Goal: Navigation & Orientation: Find specific page/section

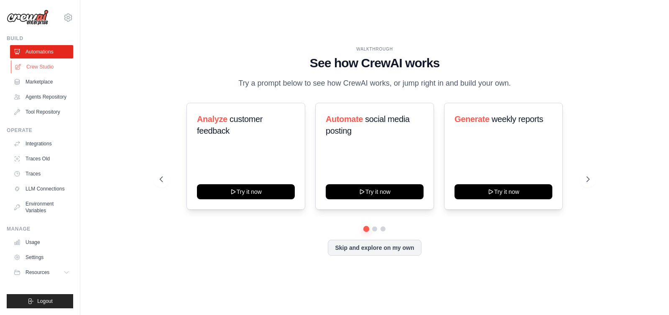
click at [39, 66] on link "Crew Studio" at bounding box center [42, 66] width 63 height 13
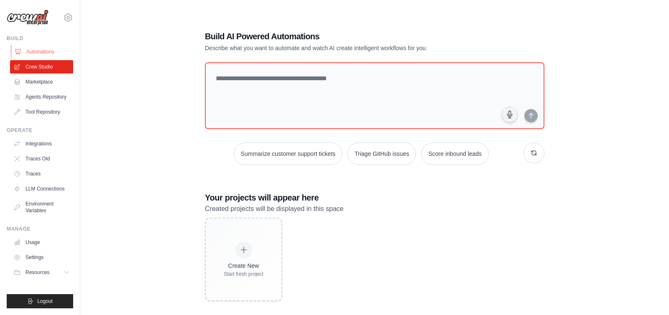
click at [49, 56] on link "Automations" at bounding box center [42, 51] width 63 height 13
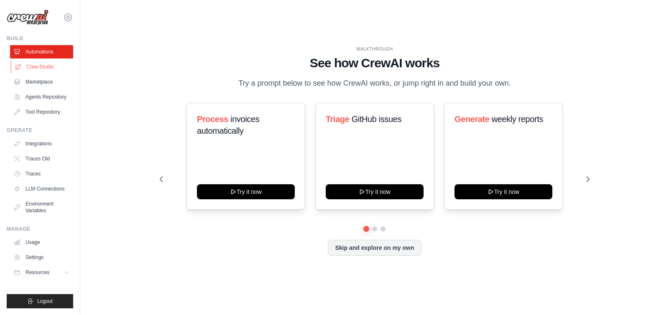
click at [52, 70] on link "Crew Studio" at bounding box center [42, 66] width 63 height 13
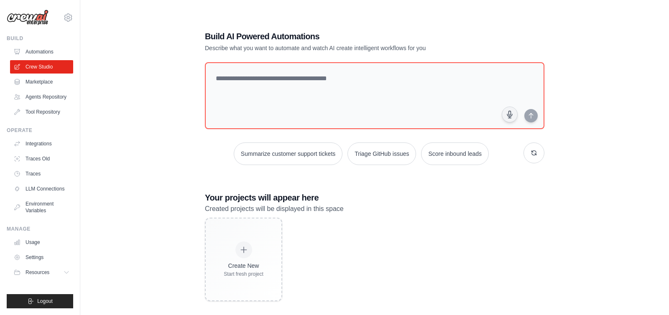
click at [101, 103] on div "Build AI Powered Automations Describe what you want to automate and watch AI cr…" at bounding box center [375, 165] width 562 height 315
click at [39, 80] on link "Marketplace" at bounding box center [42, 81] width 63 height 13
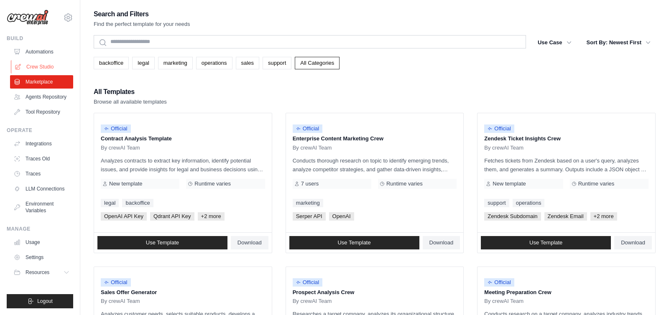
click at [38, 72] on link "Crew Studio" at bounding box center [42, 66] width 63 height 13
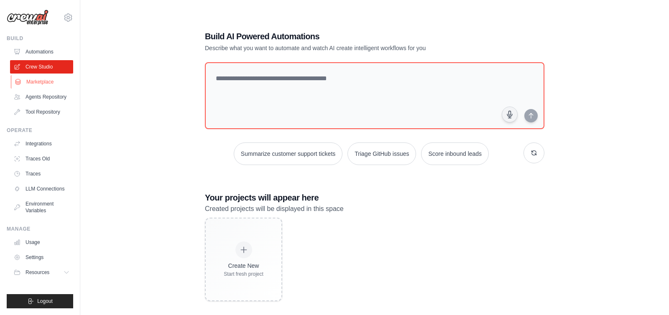
click at [47, 77] on link "Marketplace" at bounding box center [42, 81] width 63 height 13
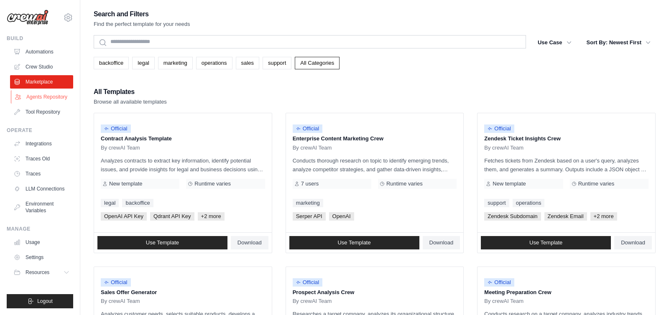
click at [44, 96] on link "Agents Repository" at bounding box center [42, 96] width 63 height 13
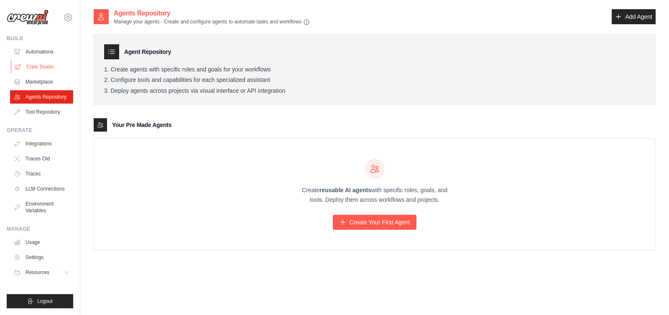
click at [46, 64] on link "Crew Studio" at bounding box center [42, 66] width 63 height 13
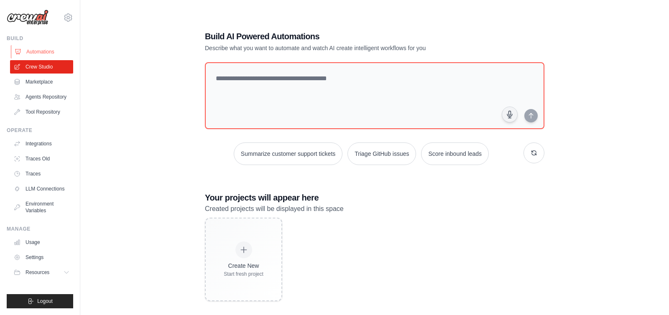
click at [46, 51] on link "Automations" at bounding box center [42, 51] width 63 height 13
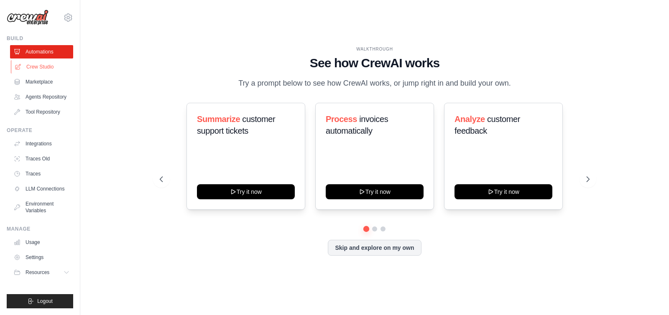
click at [45, 62] on link "Crew Studio" at bounding box center [42, 66] width 63 height 13
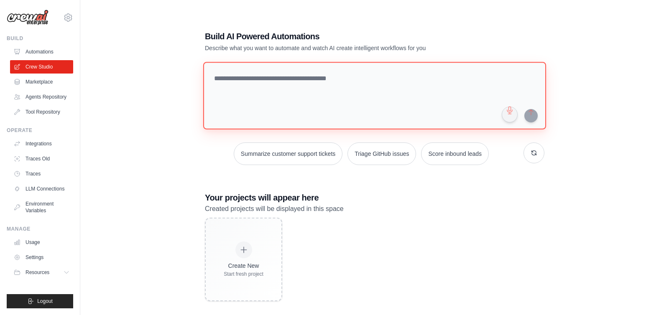
click at [249, 81] on textarea at bounding box center [374, 96] width 343 height 68
